Goal: Communication & Community: Participate in discussion

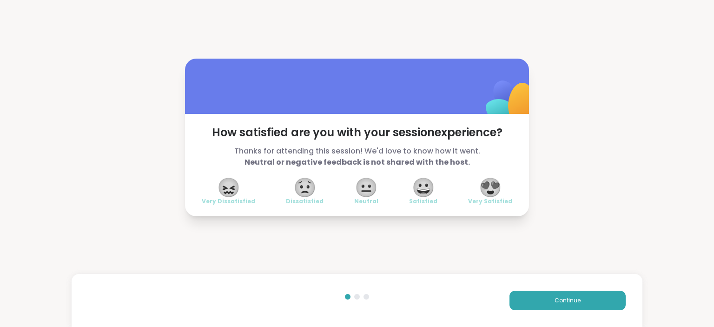
click at [500, 192] on span "😍" at bounding box center [489, 187] width 23 height 17
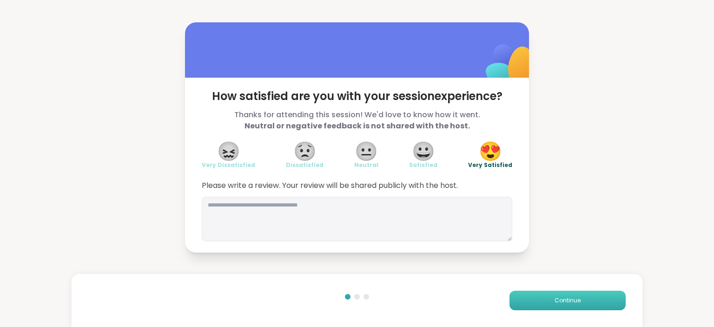
click at [618, 302] on button "Continue" at bounding box center [567, 300] width 116 height 20
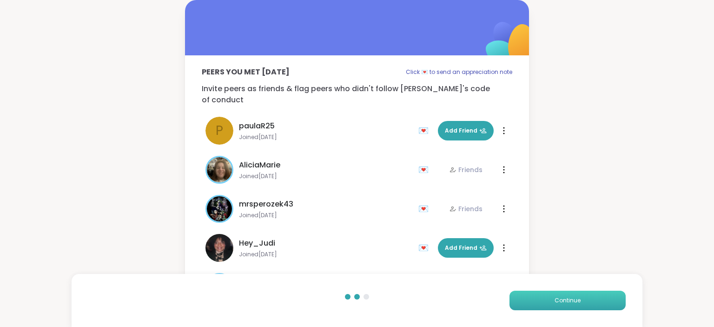
click at [618, 302] on button "Continue" at bounding box center [567, 300] width 116 height 20
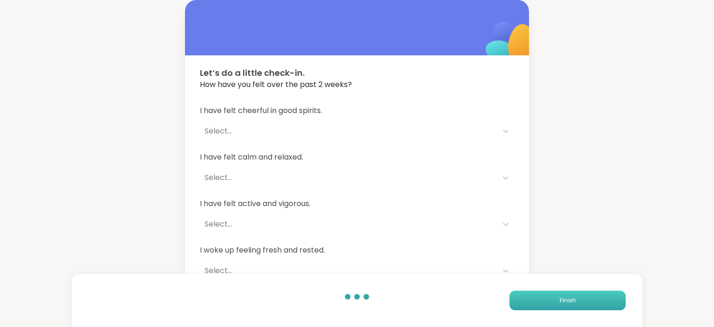
click at [618, 302] on button "Finish" at bounding box center [567, 300] width 116 height 20
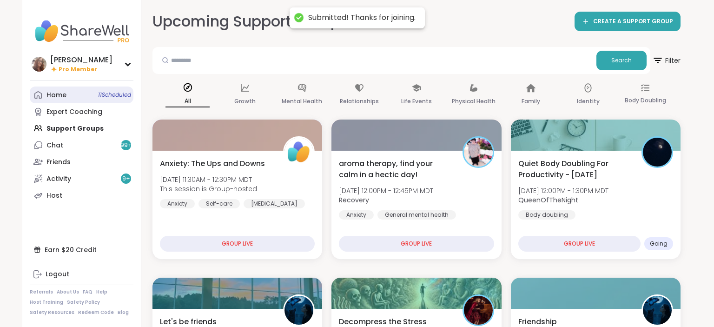
click at [86, 93] on link "Home 11 Scheduled" at bounding box center [82, 94] width 104 height 17
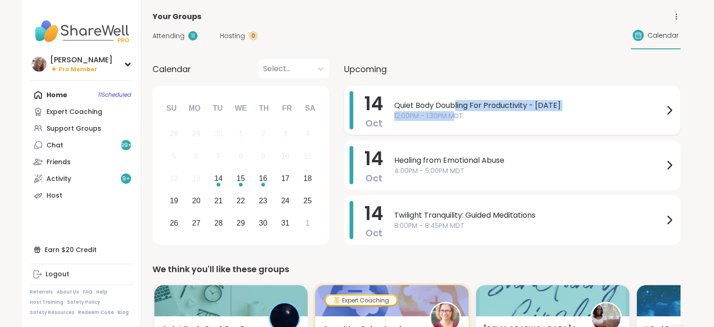
click at [455, 111] on span "Quiet Body Doubling For Productivity - [DATE]" at bounding box center [528, 105] width 269 height 11
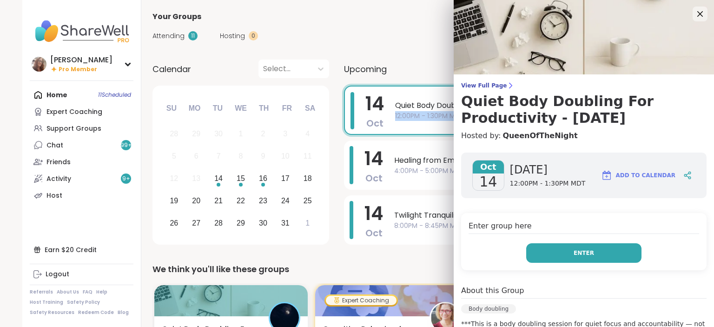
click at [596, 253] on button "Enter" at bounding box center [583, 253] width 115 height 20
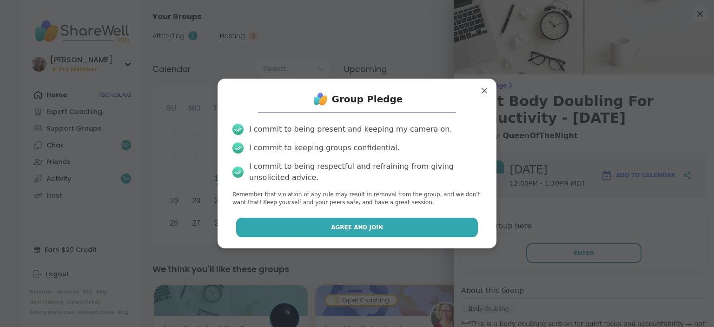
click at [427, 227] on button "Agree and Join" at bounding box center [357, 227] width 242 height 20
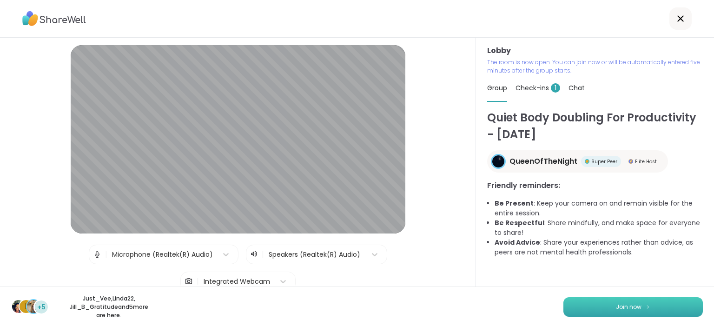
click at [642, 311] on button "Join now" at bounding box center [632, 307] width 139 height 20
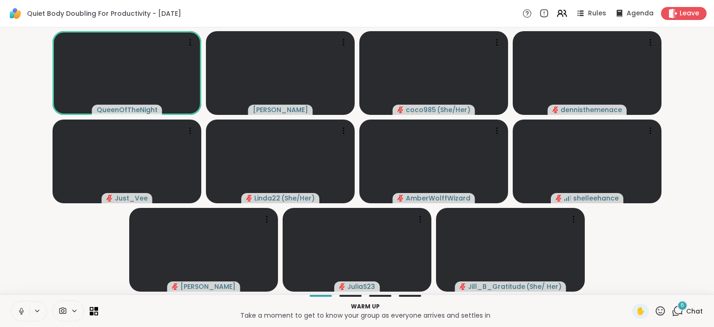
click at [15, 304] on button at bounding box center [21, 311] width 18 height 20
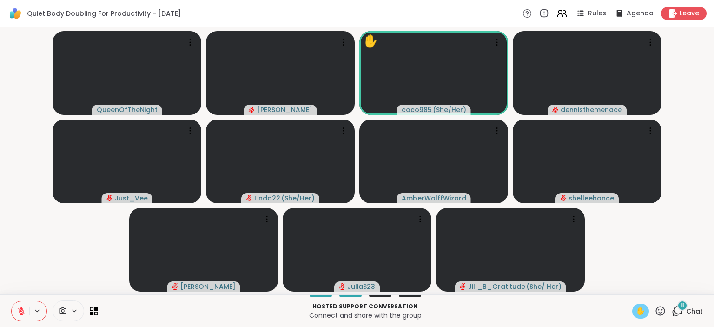
click at [645, 310] on span "✋" at bounding box center [640, 310] width 9 height 11
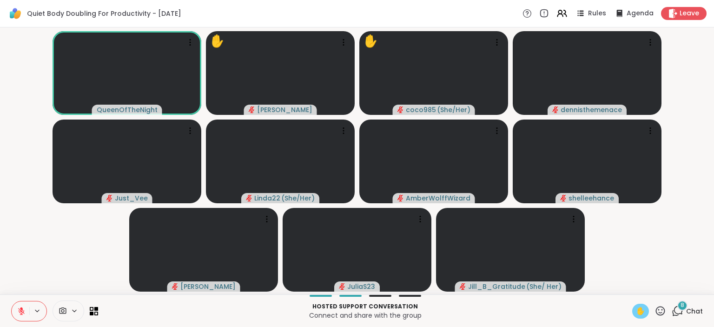
click at [23, 308] on icon at bounding box center [21, 311] width 8 height 8
click at [18, 311] on icon at bounding box center [21, 311] width 8 height 8
click at [663, 308] on icon at bounding box center [659, 310] width 9 height 9
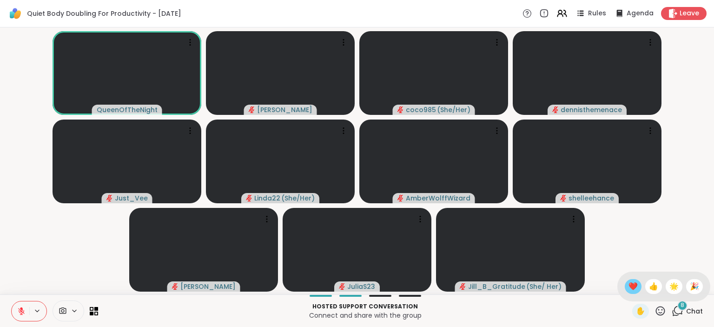
click at [634, 282] on span "❤️" at bounding box center [632, 286] width 9 height 11
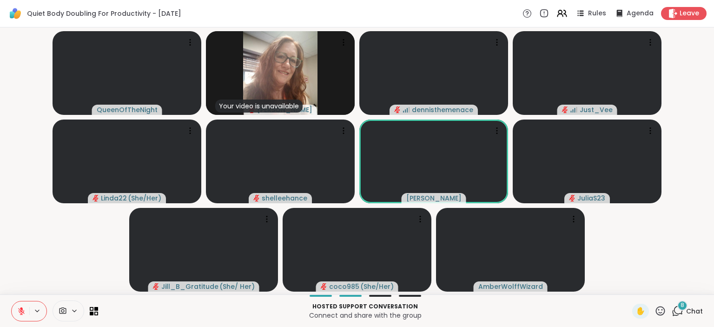
click at [20, 309] on icon at bounding box center [21, 311] width 8 height 8
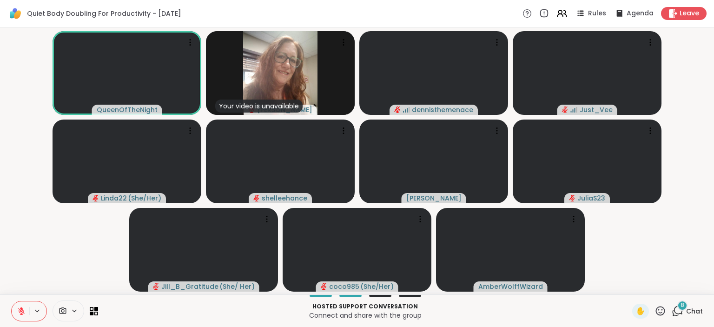
click at [25, 311] on icon at bounding box center [21, 311] width 8 height 8
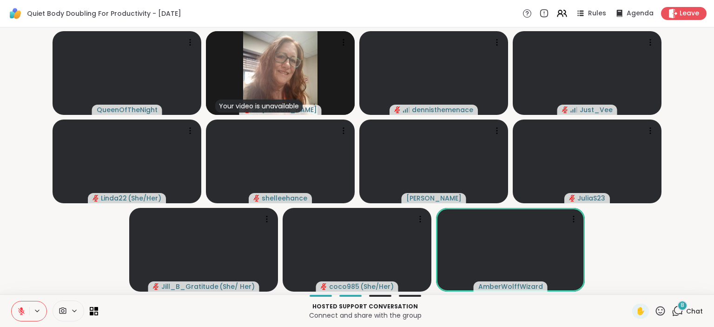
click at [23, 308] on icon at bounding box center [21, 311] width 8 height 8
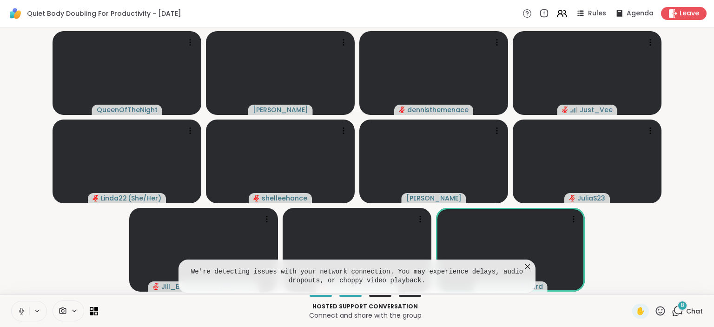
click at [21, 309] on icon at bounding box center [21, 311] width 8 height 8
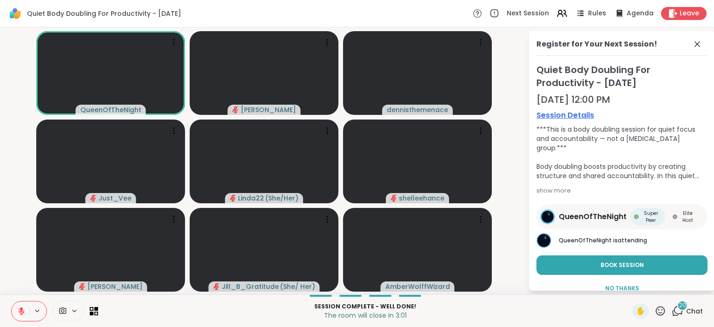
click at [18, 308] on icon at bounding box center [21, 311] width 8 height 8
click at [689, 13] on span "Leave" at bounding box center [689, 14] width 20 height 10
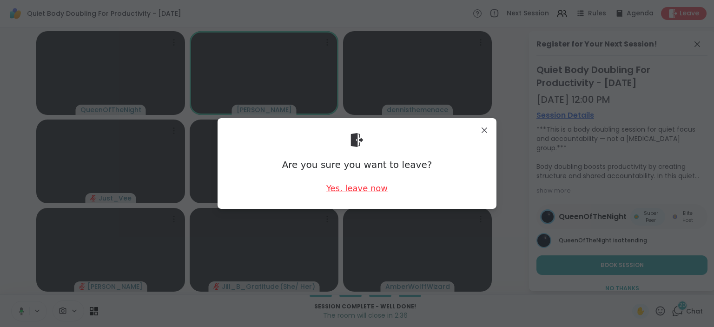
click at [362, 184] on div "Yes, leave now" at bounding box center [356, 188] width 61 height 12
